Goal: Transaction & Acquisition: Purchase product/service

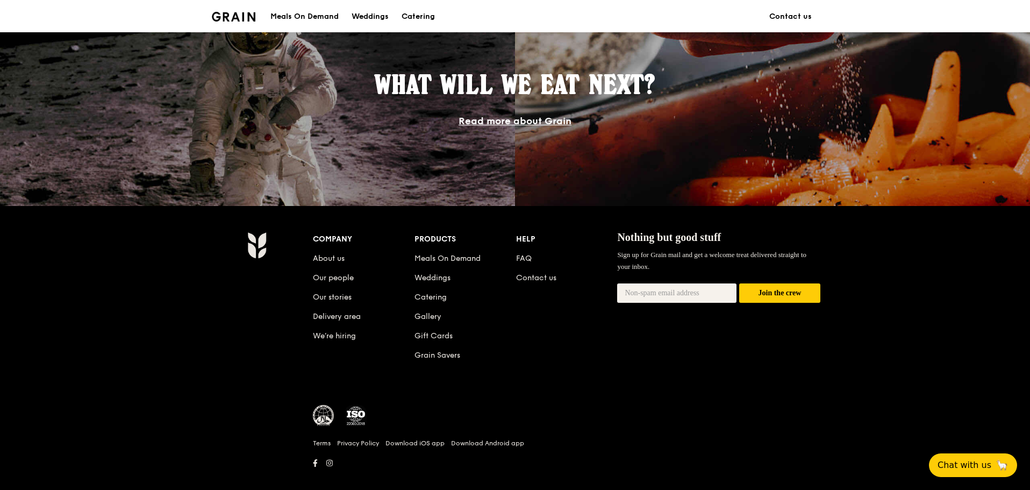
scroll to position [955, 0]
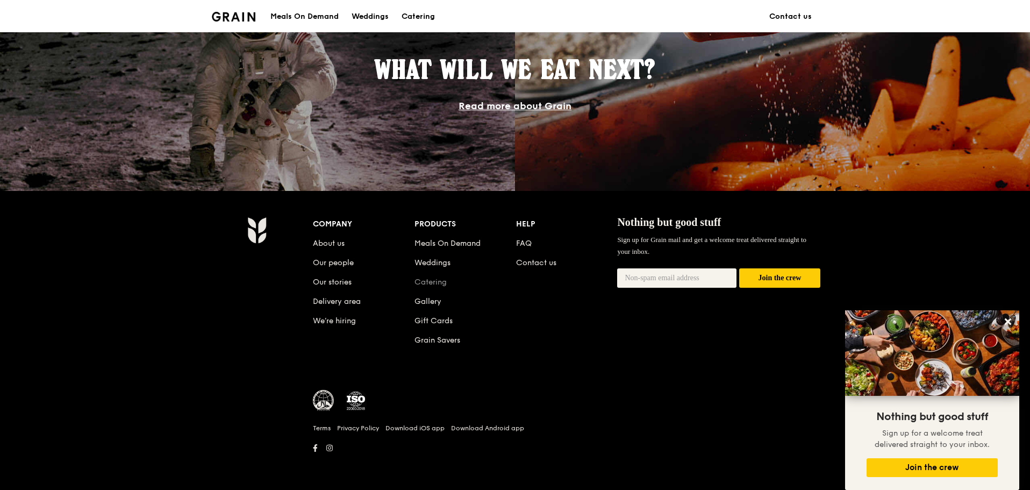
click at [431, 282] on link "Catering" at bounding box center [430, 281] width 32 height 9
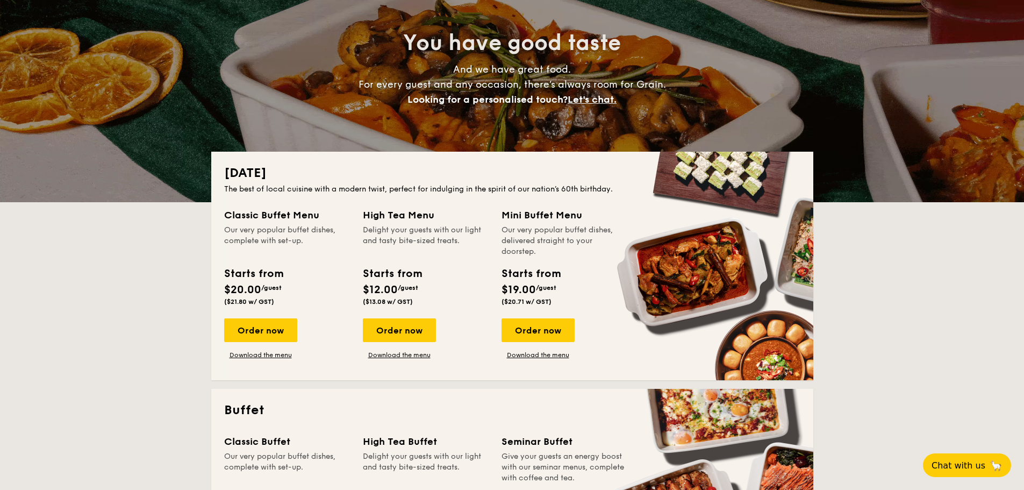
scroll to position [108, 0]
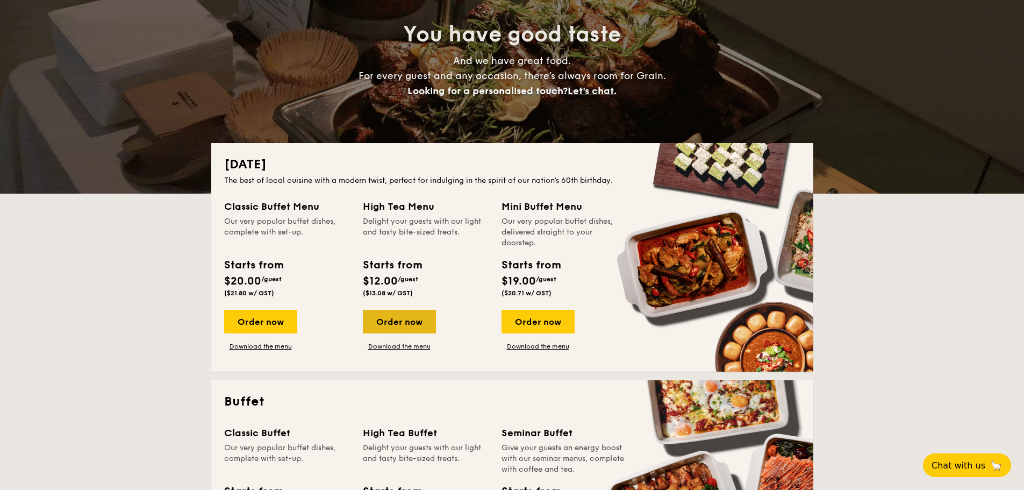
click at [418, 322] on div "Order now" at bounding box center [399, 322] width 73 height 24
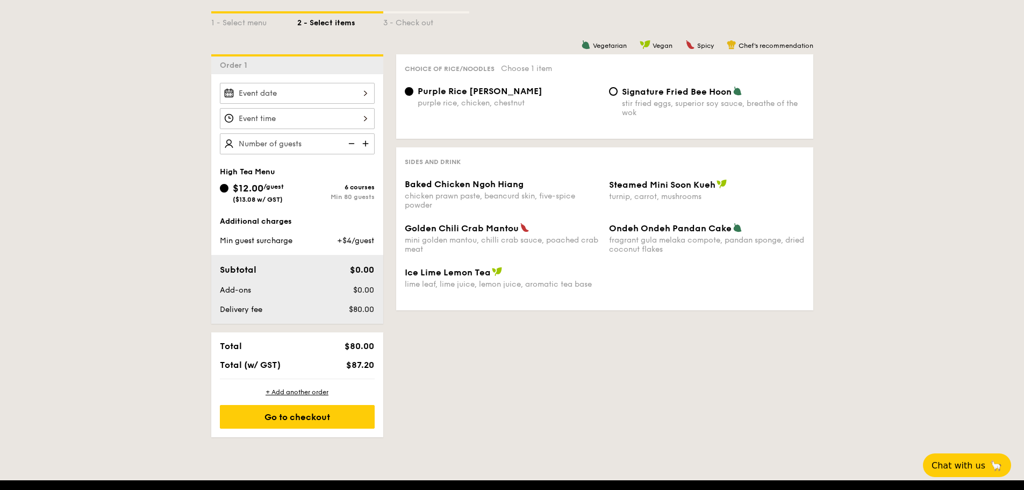
scroll to position [161, 0]
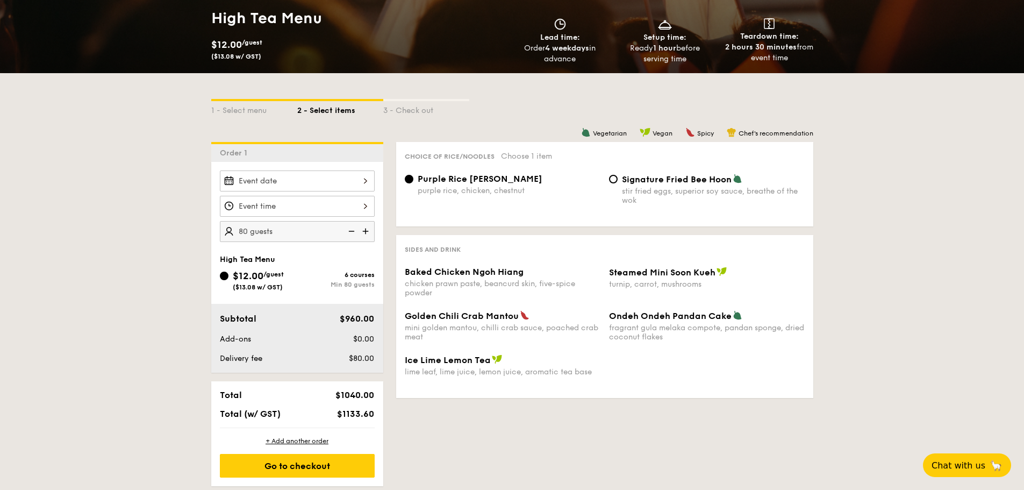
click at [512, 263] on div "Sides and Drink Baked Chicken Ngoh Hiang chicken prawn paste, beancurd skin, fi…" at bounding box center [604, 316] width 417 height 163
type input "80"
